Goal: Task Accomplishment & Management: Manage account settings

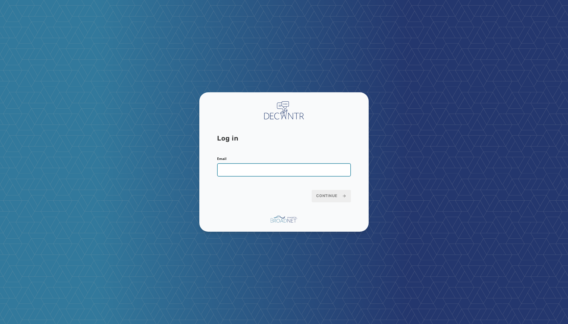
click at [226, 167] on input "Email" at bounding box center [284, 169] width 134 height 13
type input "**********"
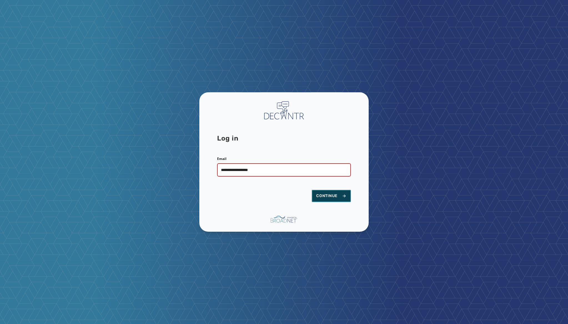
click at [319, 194] on span "Continue" at bounding box center [331, 196] width 30 height 6
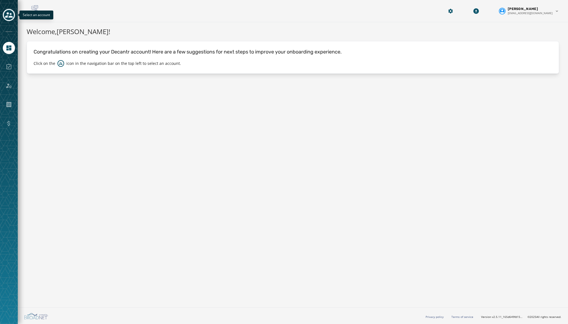
click at [7, 17] on icon "Toggle account select drawer" at bounding box center [9, 15] width 8 height 6
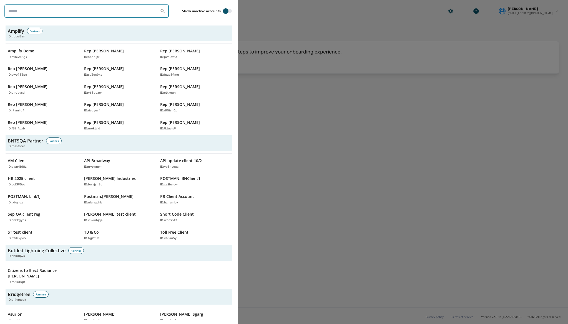
click at [25, 13] on input "search" at bounding box center [86, 10] width 164 height 13
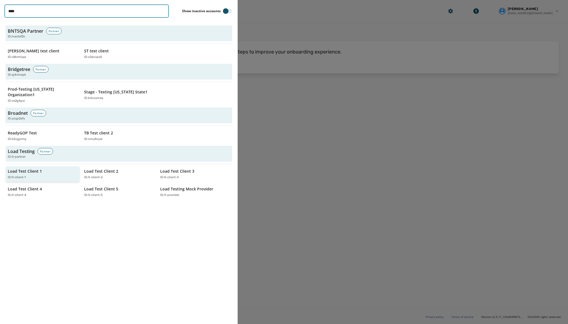
type input "****"
click at [41, 175] on div "ID: lt-client-1" at bounding box center [40, 177] width 64 height 5
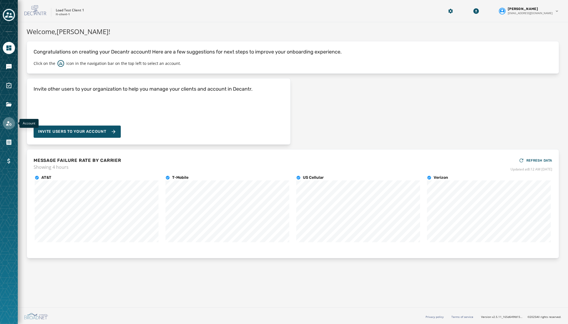
click at [6, 127] on link "Navigate to Account" at bounding box center [9, 123] width 12 height 12
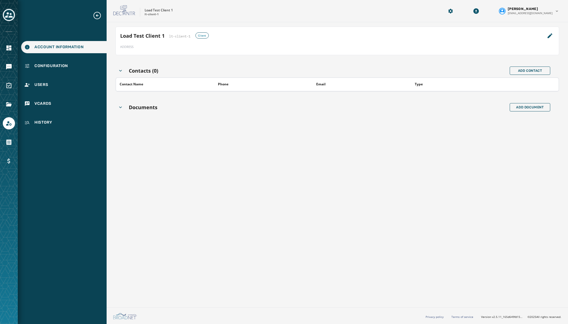
click at [48, 60] on div "Account Information Configuration Users vCards History" at bounding box center [62, 70] width 89 height 118
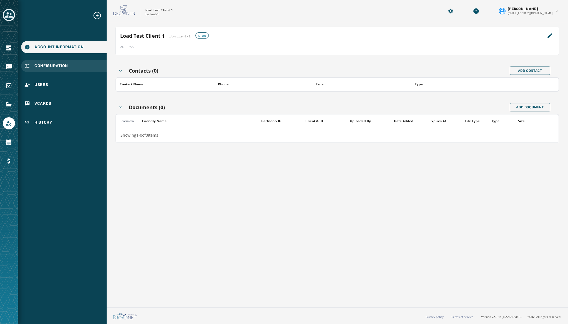
click at [51, 64] on span "Configuration" at bounding box center [51, 66] width 34 height 6
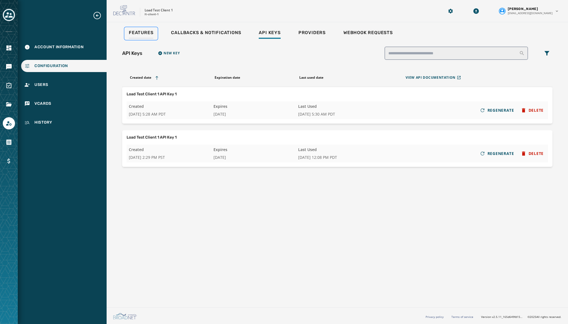
click at [138, 32] on span "Features" at bounding box center [141, 33] width 24 height 6
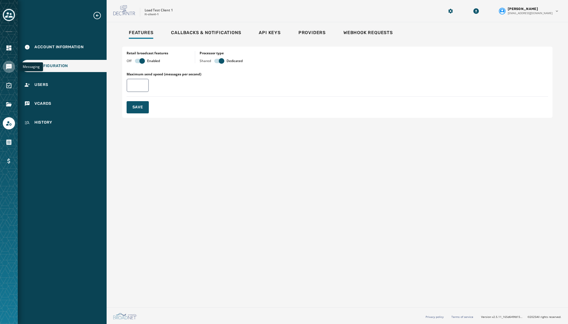
click at [12, 66] on icon "Navigate to Messaging" at bounding box center [9, 67] width 7 height 7
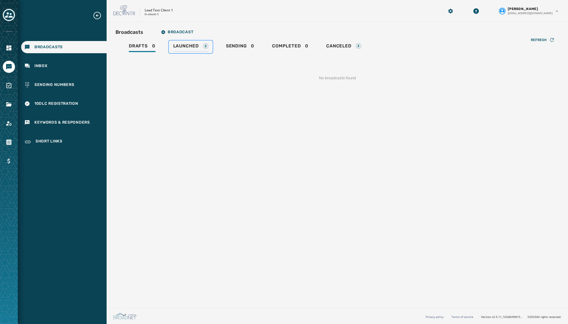
click at [192, 45] on span "Launched" at bounding box center [186, 46] width 26 height 6
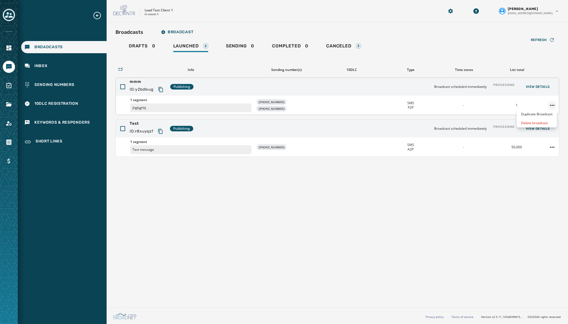
click at [550, 105] on html "Broadcasts Inbox Sending Numbers 10DLC Registration Keywords & Responders Short…" at bounding box center [284, 162] width 568 height 324
click at [361, 227] on html "Broadcasts Inbox Sending Numbers 10DLC Registration Keywords & Responders Short…" at bounding box center [284, 162] width 568 height 324
click at [290, 50] on div "Completed 0" at bounding box center [290, 47] width 36 height 9
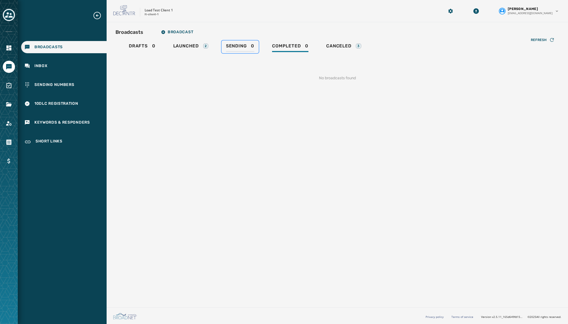
click at [239, 48] on span "Sending" at bounding box center [236, 46] width 21 height 6
click at [192, 47] on span "Launched" at bounding box center [186, 46] width 26 height 6
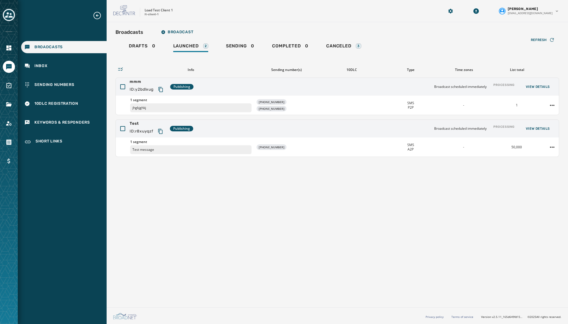
click at [82, 251] on div "Broadcasts Inbox Sending Numbers 10DLC Registration Keywords & Responders Short…" at bounding box center [62, 162] width 89 height 324
